Goal: Check status: Check status

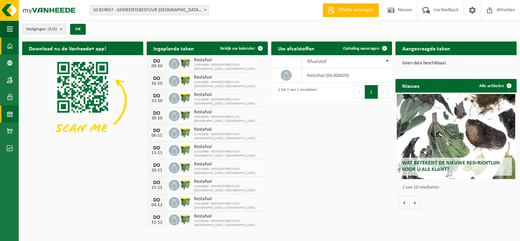
click at [11, 115] on span at bounding box center [10, 114] width 6 height 17
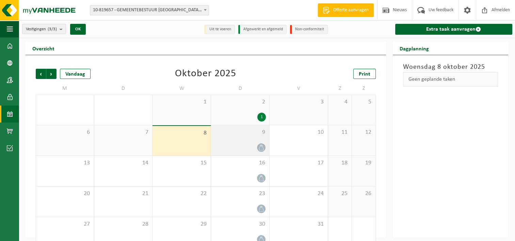
click at [261, 148] on icon at bounding box center [261, 148] width 6 height 6
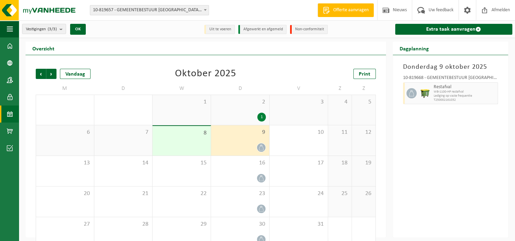
click at [410, 93] on icon at bounding box center [412, 93] width 6 height 6
click at [469, 97] on span "Lediging op vaste frequentie" at bounding box center [465, 96] width 63 height 4
click at [494, 98] on span "T250002161032" at bounding box center [465, 100] width 63 height 4
click at [488, 94] on span "Lediging op vaste frequentie" at bounding box center [465, 96] width 63 height 4
click at [489, 94] on span "Lediging op vaste frequentie" at bounding box center [465, 96] width 63 height 4
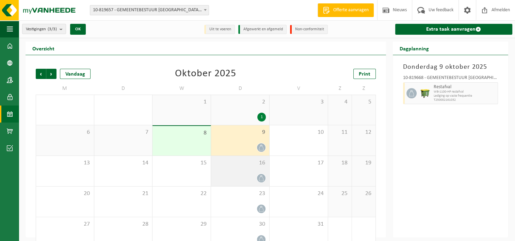
click at [247, 173] on div "16" at bounding box center [240, 171] width 58 height 30
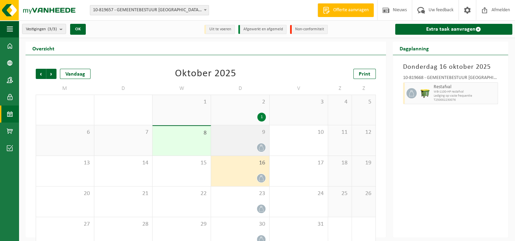
click at [254, 147] on div at bounding box center [240, 147] width 51 height 9
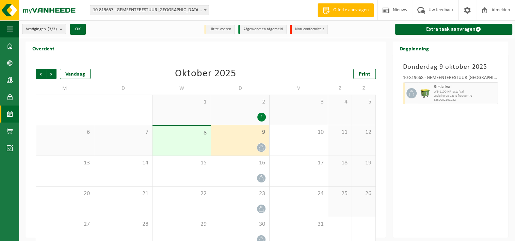
click at [491, 94] on span "Lediging op vaste frequentie" at bounding box center [465, 96] width 63 height 4
click at [493, 98] on span "T250002161032" at bounding box center [465, 100] width 63 height 4
